Goal: Navigation & Orientation: Find specific page/section

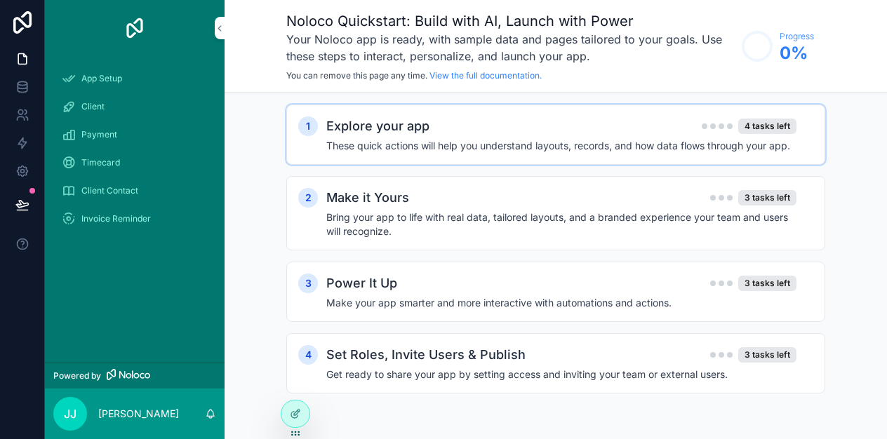
click at [448, 112] on div "1 Explore your app 4 tasks left These quick actions will help you understand la…" at bounding box center [555, 135] width 539 height 60
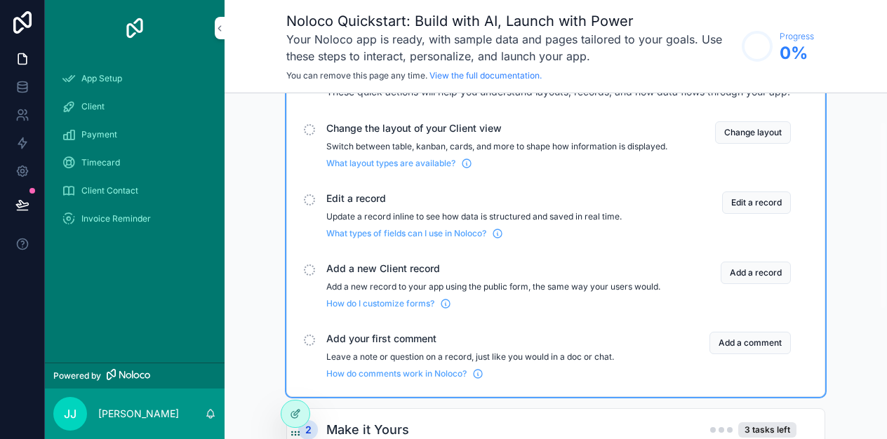
scroll to position [52, 0]
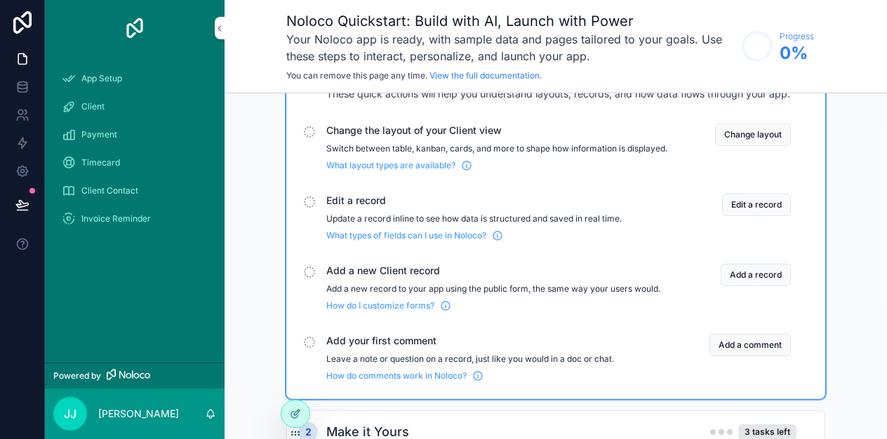
click at [107, 117] on div "Client" at bounding box center [135, 106] width 146 height 22
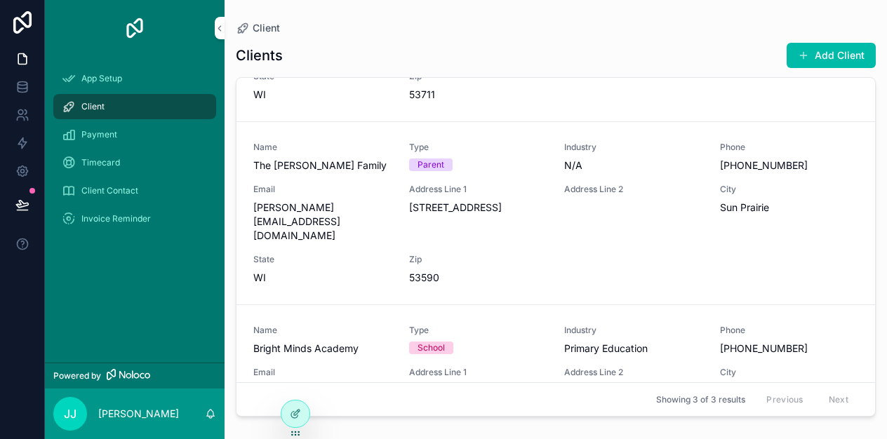
scroll to position [173, 0]
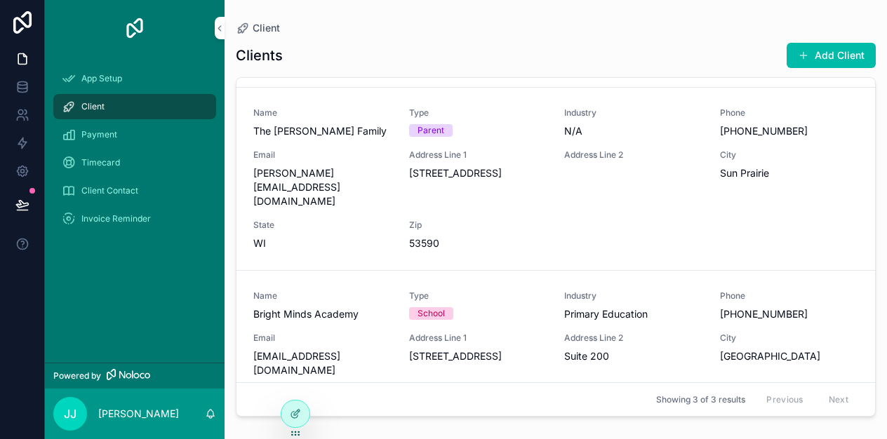
click at [93, 79] on span "App Setup" at bounding box center [101, 78] width 41 height 11
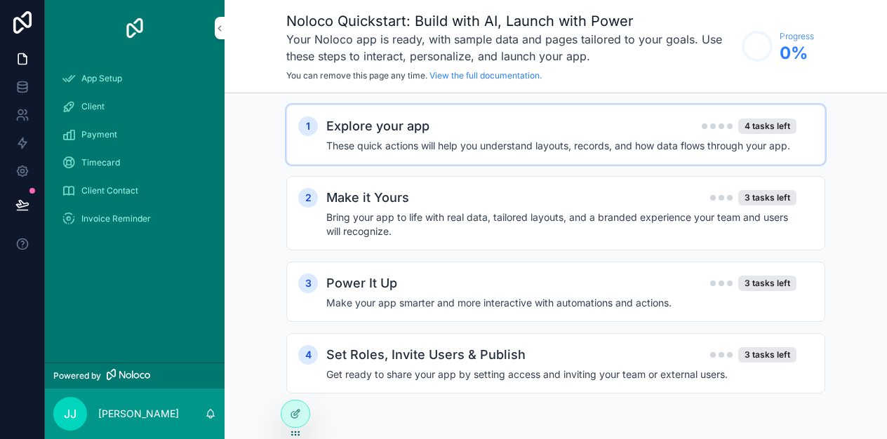
click at [408, 142] on h4 "These quick actions will help you understand layouts, records, and how data flo…" at bounding box center [561, 146] width 470 height 14
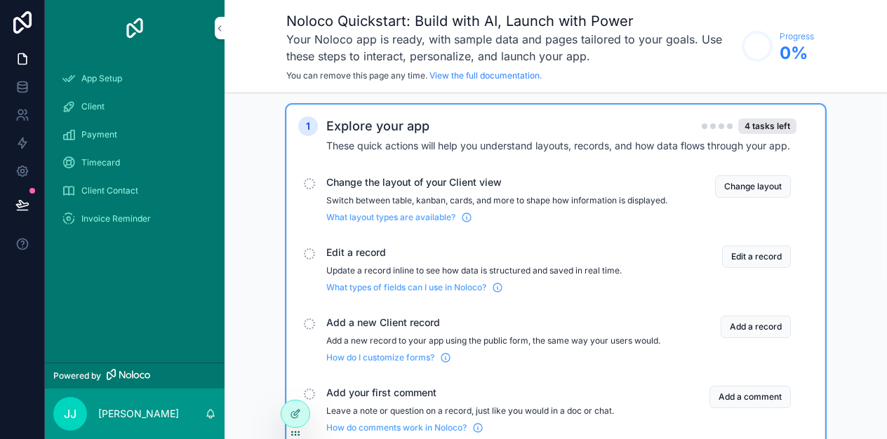
click at [458, 201] on p "Switch between table, kanban, cards, and more to shape how information is displ…" at bounding box center [496, 200] width 341 height 11
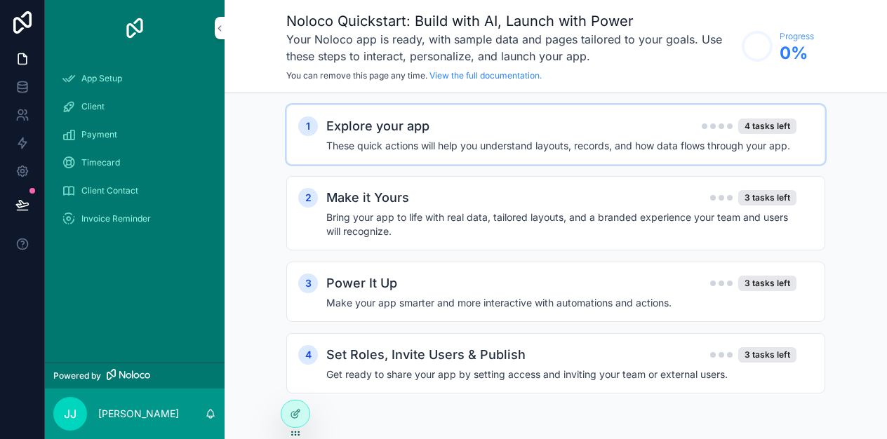
click at [493, 131] on div "Explore your app 4 tasks left" at bounding box center [561, 126] width 470 height 20
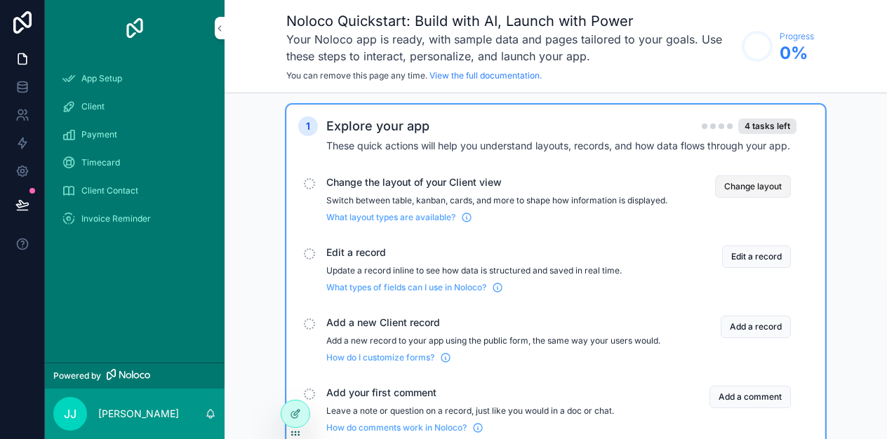
click at [752, 185] on button "Change layout" at bounding box center [753, 186] width 76 height 22
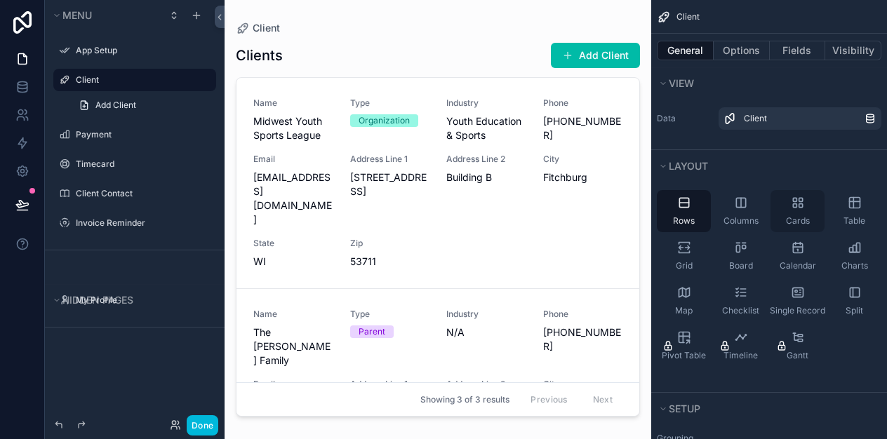
click at [803, 222] on span "Cards" at bounding box center [798, 220] width 24 height 11
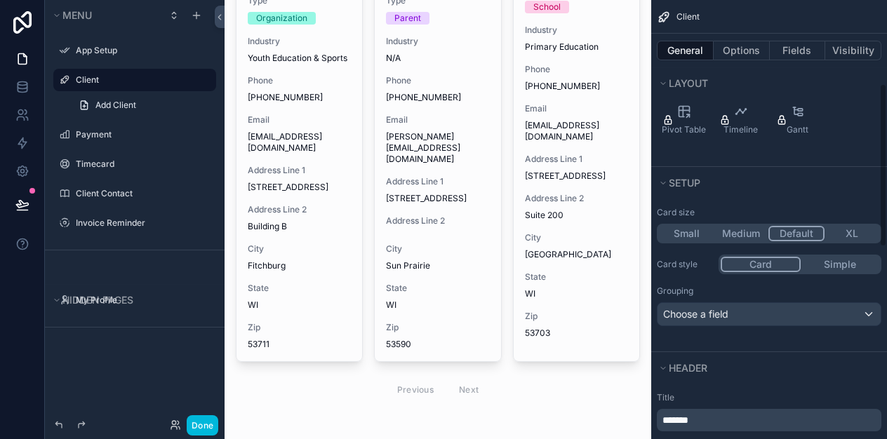
scroll to position [227, 0]
click at [695, 225] on button "Small" at bounding box center [686, 232] width 55 height 15
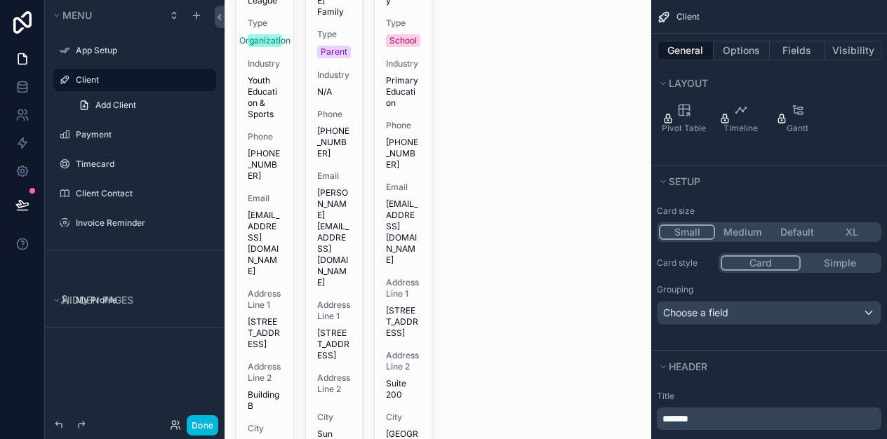
click at [804, 227] on button "Default" at bounding box center [797, 232] width 55 height 15
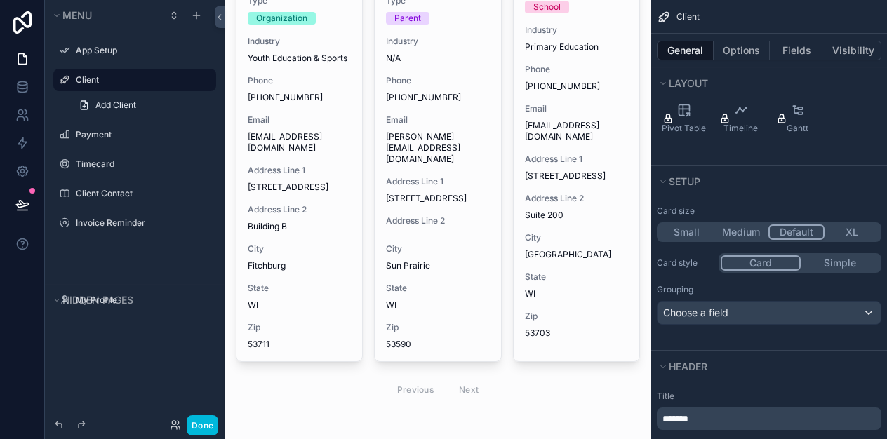
click at [832, 265] on button "Simple" at bounding box center [840, 262] width 79 height 15
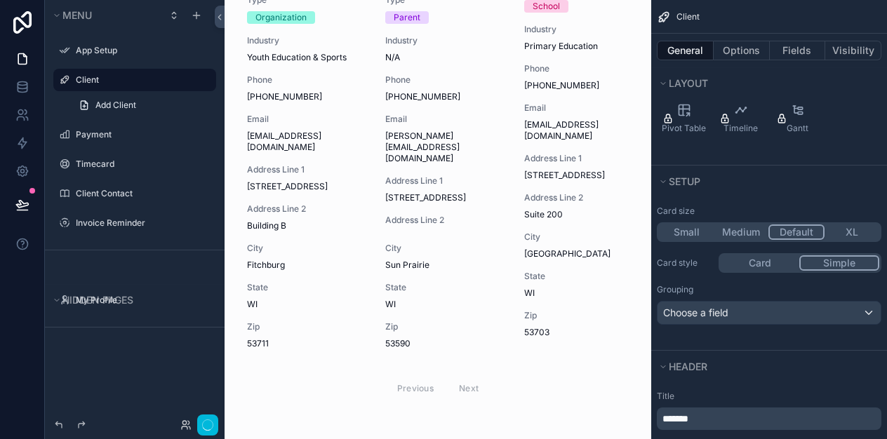
scroll to position [147, 0]
click at [803, 265] on button "Simple" at bounding box center [839, 262] width 80 height 15
click at [768, 267] on button "Card" at bounding box center [760, 262] width 79 height 15
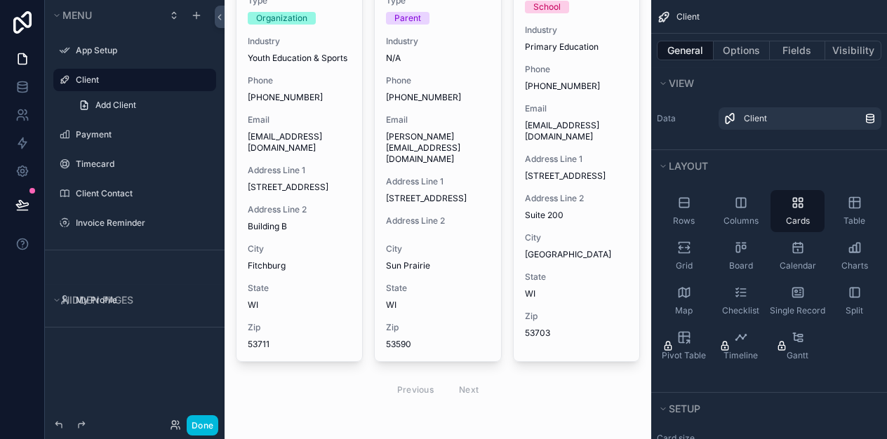
scroll to position [0, 0]
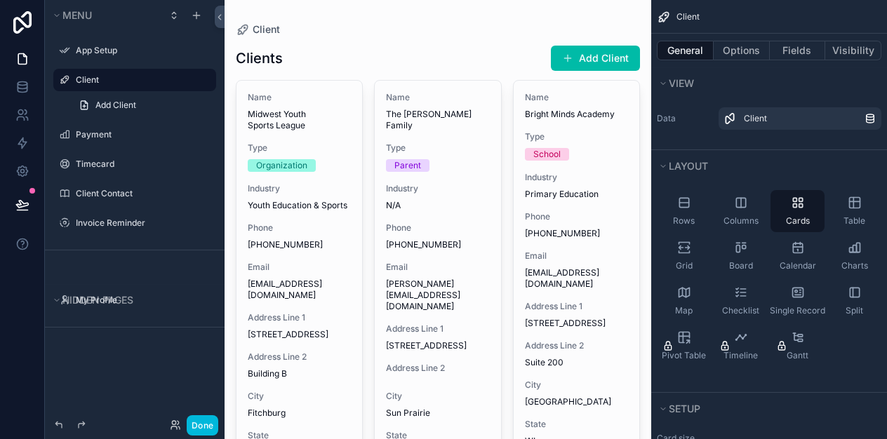
click at [267, 204] on div "scrollable content" at bounding box center [438, 299] width 427 height 599
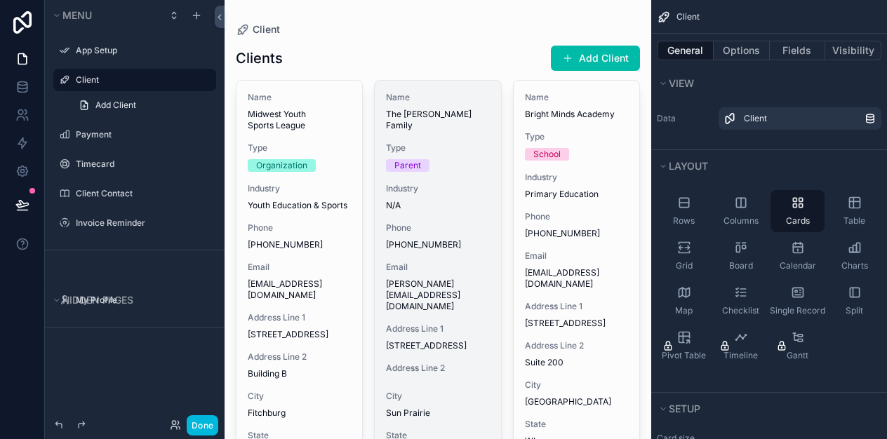
click at [482, 114] on span "The [PERSON_NAME] Family" at bounding box center [437, 120] width 103 height 22
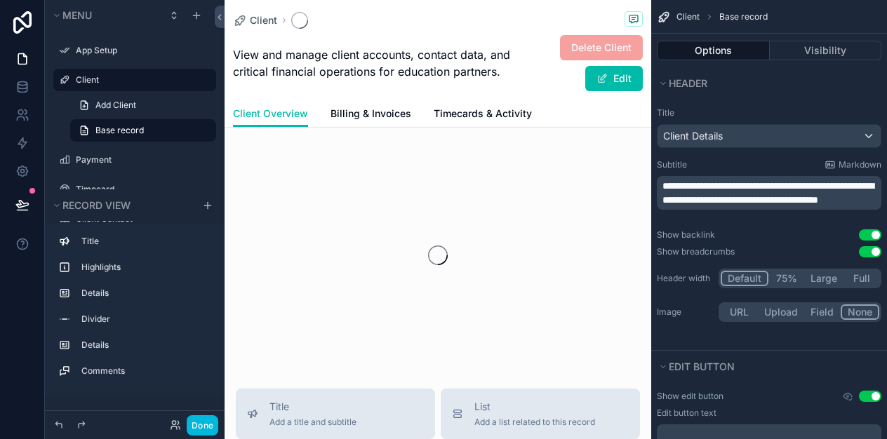
scroll to position [61, 0]
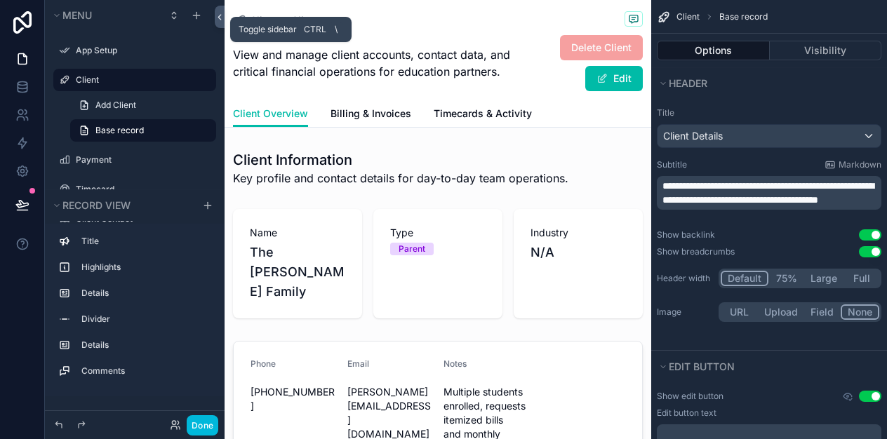
click at [222, 19] on icon at bounding box center [220, 17] width 10 height 11
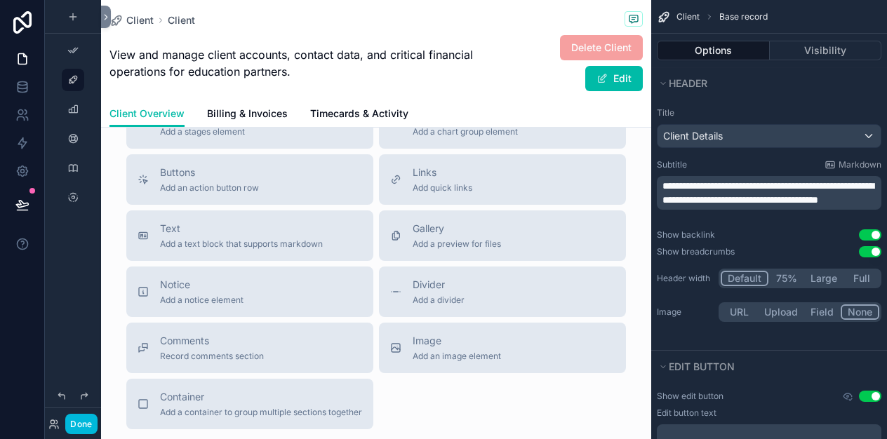
scroll to position [1203, 0]
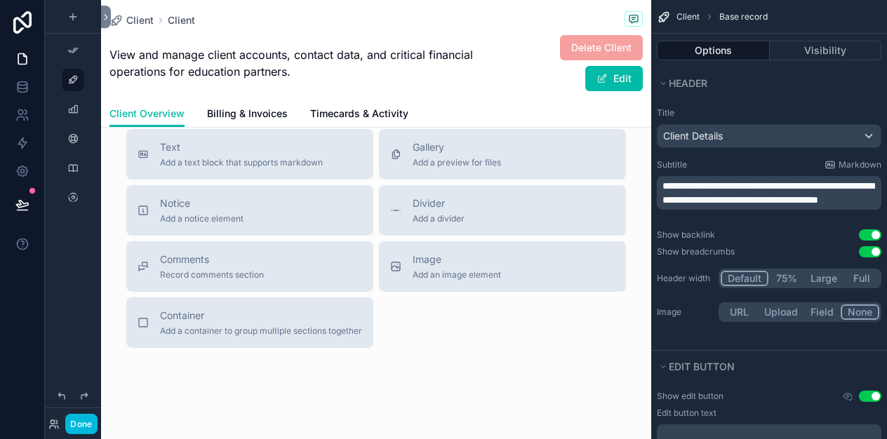
click at [211, 112] on span "Billing & Invoices" at bounding box center [247, 114] width 81 height 14
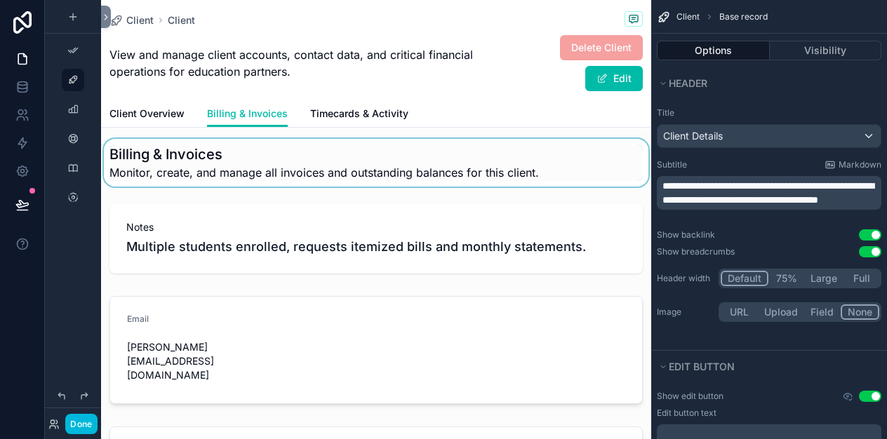
scroll to position [4, 0]
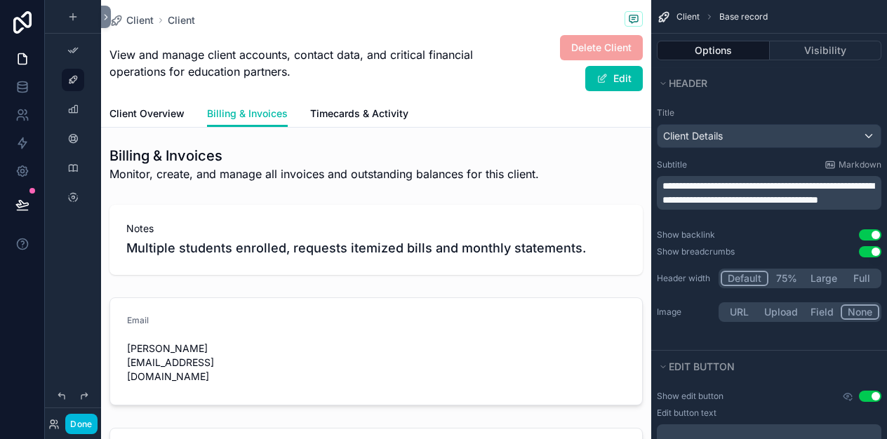
click at [374, 116] on span "Timecards & Activity" at bounding box center [359, 114] width 98 height 14
